Goal: Entertainment & Leisure: Consume media (video, audio)

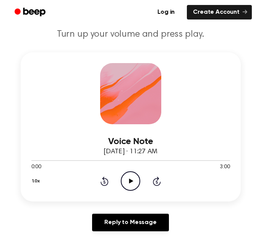
scroll to position [78, 0]
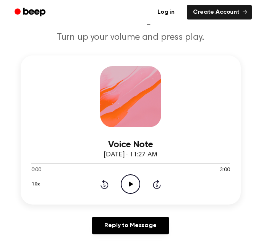
click at [124, 186] on icon "Play Audio" at bounding box center [130, 183] width 19 height 19
click at [124, 186] on icon "Pause Audio" at bounding box center [130, 183] width 19 height 19
click at [124, 186] on icon "Play Audio" at bounding box center [130, 183] width 19 height 19
click at [137, 175] on icon "Pause Audio" at bounding box center [130, 183] width 19 height 19
click at [128, 181] on icon "Play Audio" at bounding box center [130, 183] width 19 height 19
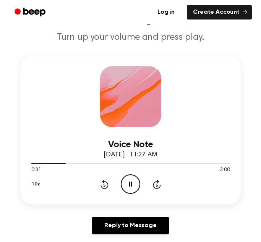
click at [121, 183] on circle at bounding box center [130, 183] width 19 height 19
click at [118, 184] on div "1.0x Rewind 5 seconds Play Audio Skip 5 seconds" at bounding box center [130, 183] width 198 height 19
click at [129, 185] on icon at bounding box center [131, 183] width 4 height 5
click at [129, 185] on icon at bounding box center [130, 183] width 3 height 5
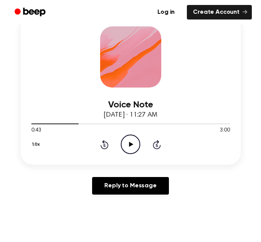
scroll to position [118, 0]
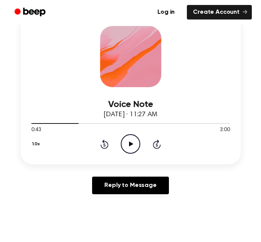
click at [129, 143] on icon at bounding box center [131, 143] width 4 height 5
click at [132, 145] on icon "Pause Audio" at bounding box center [130, 143] width 19 height 19
click at [132, 145] on icon "Play Audio" at bounding box center [130, 143] width 19 height 19
click at [132, 145] on icon "Pause Audio" at bounding box center [130, 143] width 19 height 19
click at [132, 141] on icon "Play Audio" at bounding box center [130, 143] width 19 height 19
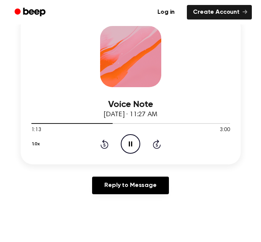
click at [130, 142] on icon "Pause Audio" at bounding box center [130, 143] width 19 height 19
click at [130, 140] on icon "Play Audio" at bounding box center [130, 143] width 19 height 19
click at [132, 142] on icon "Pause Audio" at bounding box center [130, 143] width 19 height 19
click at [131, 150] on icon "Play Audio" at bounding box center [130, 143] width 19 height 19
click at [133, 148] on icon "Pause Audio" at bounding box center [130, 143] width 19 height 19
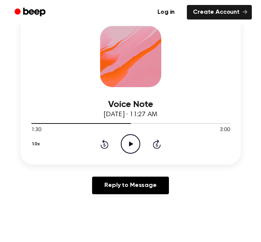
click at [127, 147] on icon "Play Audio" at bounding box center [130, 143] width 19 height 19
click at [127, 147] on icon "Pause Audio" at bounding box center [130, 143] width 19 height 19
click at [130, 138] on icon "Play Audio" at bounding box center [130, 143] width 19 height 19
click at [127, 144] on icon "Pause Audio" at bounding box center [130, 143] width 19 height 19
click at [123, 141] on icon "Play Audio" at bounding box center [130, 143] width 19 height 19
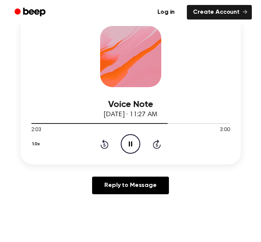
click at [122, 143] on icon "Pause Audio" at bounding box center [130, 143] width 19 height 19
click at [126, 142] on icon "Play Audio" at bounding box center [130, 143] width 19 height 19
click at [128, 140] on icon "Pause Audio" at bounding box center [130, 143] width 19 height 19
click at [124, 143] on icon "Play Audio" at bounding box center [130, 143] width 19 height 19
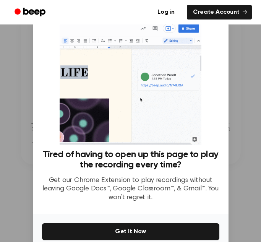
click at [239, 130] on div at bounding box center [130, 121] width 261 height 242
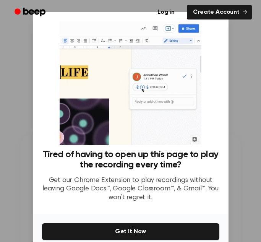
scroll to position [36, 0]
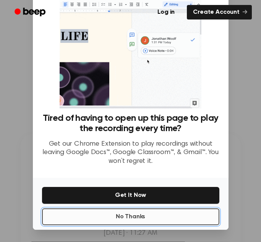
click at [165, 211] on button "No Thanks" at bounding box center [130, 216] width 177 height 17
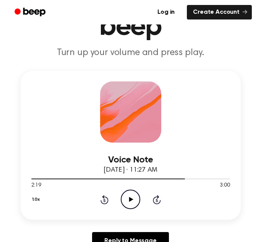
scroll to position [63, 0]
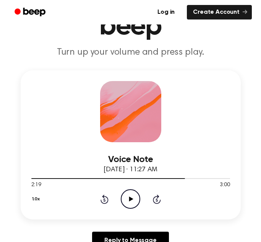
click at [134, 198] on icon "Play Audio" at bounding box center [130, 198] width 19 height 19
click at [134, 198] on icon "Pause Audio" at bounding box center [130, 198] width 19 height 19
click at [134, 198] on icon "Play Audio" at bounding box center [130, 198] width 19 height 19
click at [134, 201] on icon "Pause Audio" at bounding box center [130, 198] width 19 height 19
click at [129, 201] on icon at bounding box center [131, 198] width 4 height 5
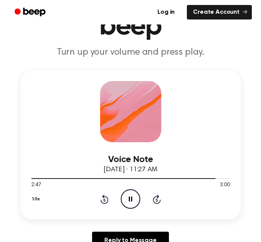
click at [129, 201] on icon at bounding box center [130, 198] width 3 height 5
click at [135, 201] on icon "Play Audio" at bounding box center [130, 198] width 19 height 19
click at [135, 201] on icon "Pause Audio" at bounding box center [130, 198] width 19 height 19
click at [127, 198] on icon "Play Audio" at bounding box center [130, 198] width 19 height 19
click at [129, 203] on icon "Play Audio" at bounding box center [130, 198] width 19 height 19
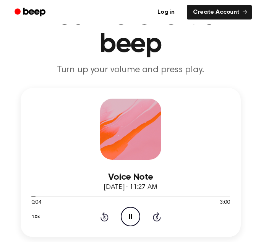
scroll to position [47, 0]
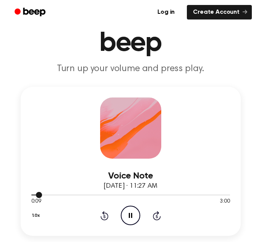
drag, startPoint x: 43, startPoint y: 195, endPoint x: 91, endPoint y: 195, distance: 48.5
click at [91, 195] on div at bounding box center [130, 194] width 198 height 6
drag, startPoint x: 27, startPoint y: 193, endPoint x: 121, endPoint y: 202, distance: 93.9
click at [121, 202] on div "0:02 3:00 Your browser does not support the [object Object] element." at bounding box center [130, 198] width 198 height 14
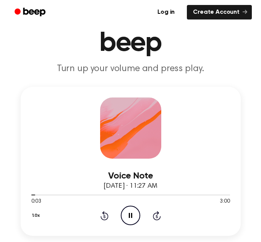
click at [156, 211] on icon "Skip 5 seconds" at bounding box center [156, 215] width 8 height 10
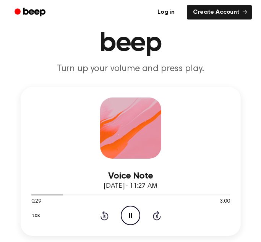
click at [156, 211] on icon "Skip 5 seconds" at bounding box center [156, 215] width 8 height 10
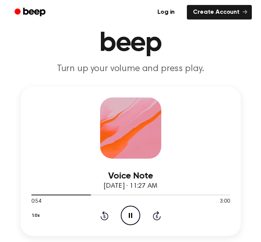
click at [156, 211] on icon "Skip 5 seconds" at bounding box center [156, 215] width 8 height 10
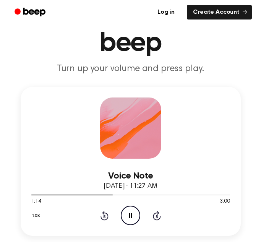
click at [156, 211] on icon "Skip 5 seconds" at bounding box center [156, 215] width 8 height 10
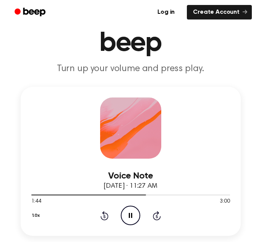
click at [156, 211] on icon "Skip 5 seconds" at bounding box center [156, 215] width 8 height 10
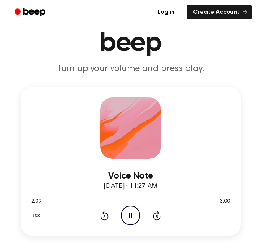
click at [156, 211] on icon "Skip 5 seconds" at bounding box center [156, 215] width 8 height 10
click at [106, 214] on icon "Rewind 5 seconds" at bounding box center [104, 215] width 8 height 10
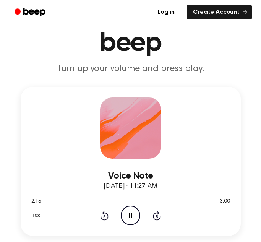
click at [106, 214] on icon "Rewind 5 seconds" at bounding box center [104, 215] width 8 height 10
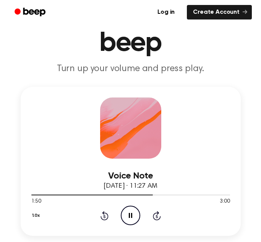
click at [106, 214] on icon "Rewind 5 seconds" at bounding box center [104, 215] width 8 height 10
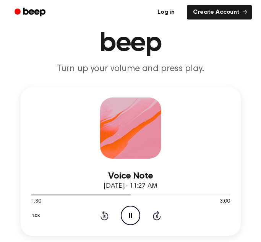
click at [106, 214] on icon "Rewind 5 seconds" at bounding box center [104, 215] width 8 height 10
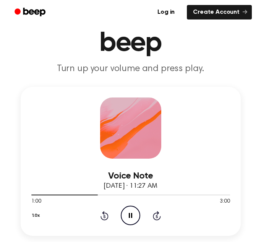
click at [106, 214] on icon "Rewind 5 seconds" at bounding box center [104, 215] width 8 height 10
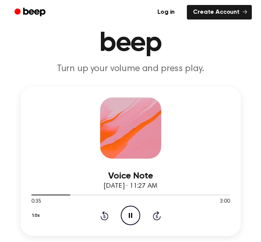
click at [106, 214] on icon "Rewind 5 seconds" at bounding box center [104, 215] width 8 height 10
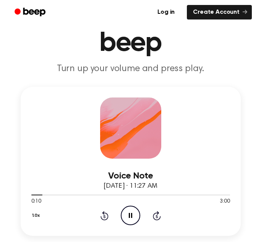
click at [106, 214] on icon "Rewind 5 seconds" at bounding box center [104, 215] width 8 height 10
click at [156, 215] on icon "Skip 5 seconds" at bounding box center [156, 215] width 8 height 10
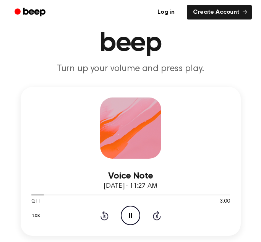
click at [156, 215] on icon "Skip 5 seconds" at bounding box center [156, 215] width 8 height 10
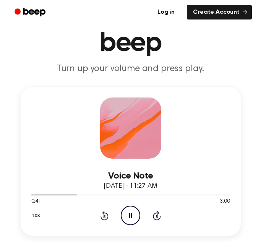
click at [156, 215] on icon "Skip 5 seconds" at bounding box center [156, 215] width 8 height 10
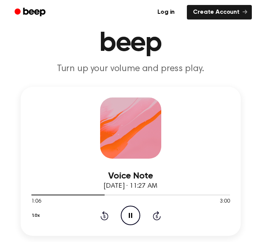
click at [156, 215] on icon "Skip 5 seconds" at bounding box center [156, 215] width 8 height 10
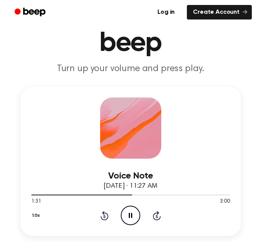
click at [156, 215] on icon "Skip 5 seconds" at bounding box center [156, 215] width 8 height 10
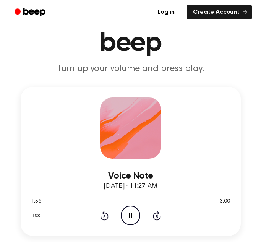
click at [156, 215] on icon "Skip 5 seconds" at bounding box center [156, 215] width 8 height 10
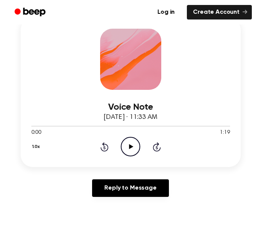
scroll to position [117, 0]
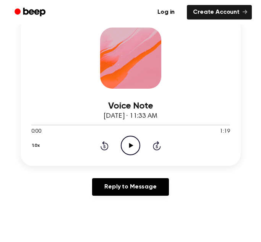
click at [122, 137] on icon "Play Audio" at bounding box center [130, 144] width 19 height 19
click at [128, 143] on icon "Pause Audio" at bounding box center [130, 144] width 19 height 19
click at [133, 140] on icon "Play Audio" at bounding box center [130, 144] width 19 height 19
click at [133, 140] on icon "Pause Audio" at bounding box center [130, 144] width 19 height 19
click at [130, 144] on icon at bounding box center [131, 145] width 4 height 5
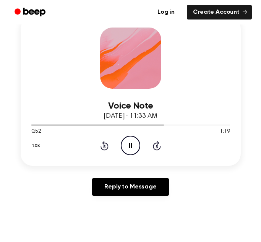
click at [132, 148] on icon "Pause Audio" at bounding box center [130, 144] width 19 height 19
click at [131, 138] on icon "Play Audio" at bounding box center [130, 144] width 19 height 19
click at [122, 146] on icon "Pause Audio" at bounding box center [130, 144] width 19 height 19
click at [124, 139] on circle at bounding box center [130, 145] width 19 height 19
